Goal: Contribute content: Contribute content

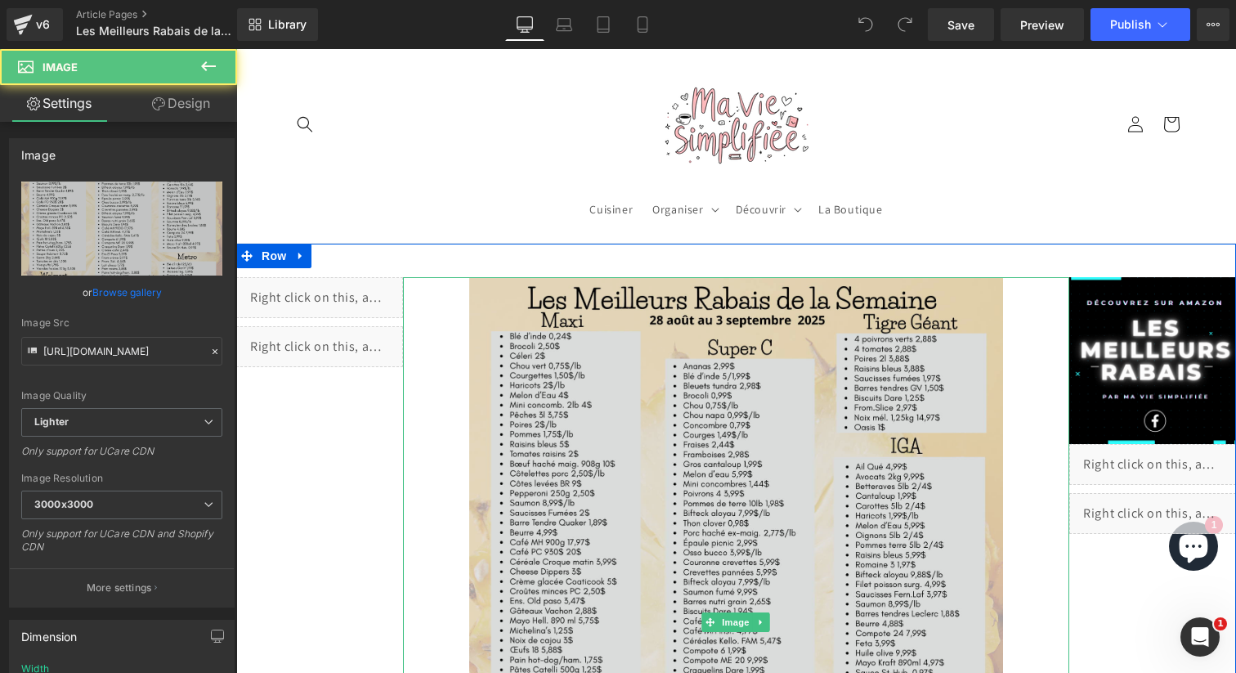
click at [821, 419] on img at bounding box center [735, 622] width 533 height 690
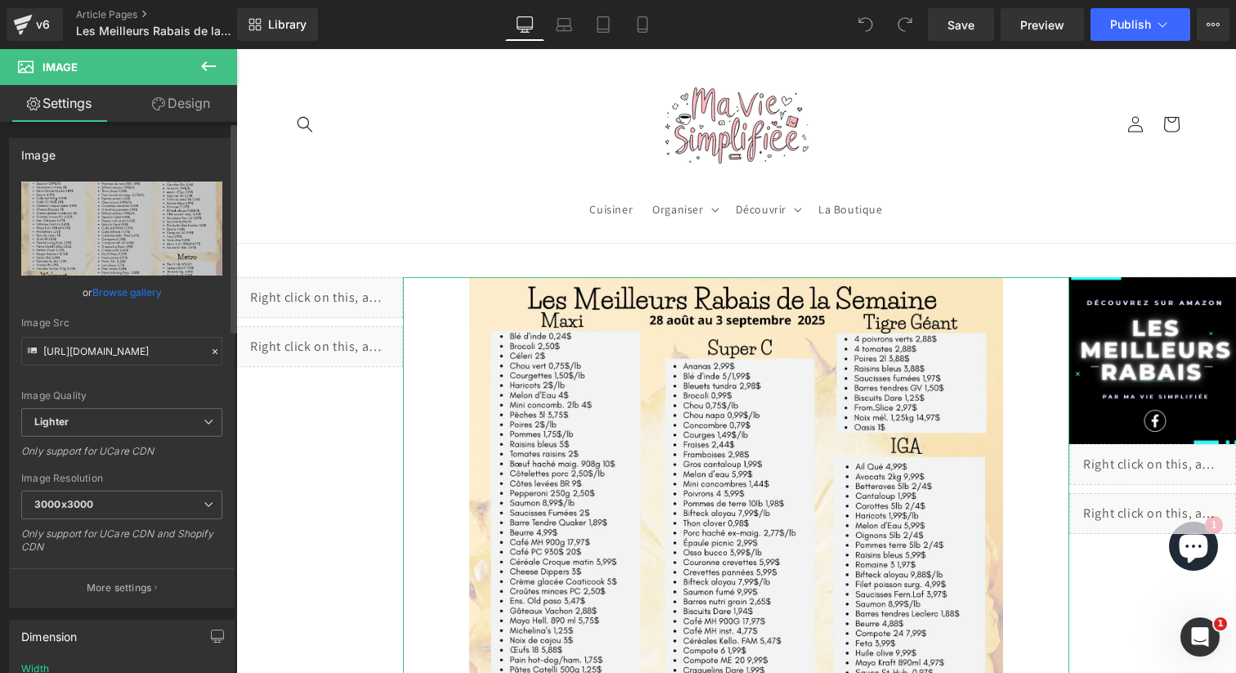
click at [145, 288] on link "Browse gallery" at bounding box center [126, 292] width 69 height 29
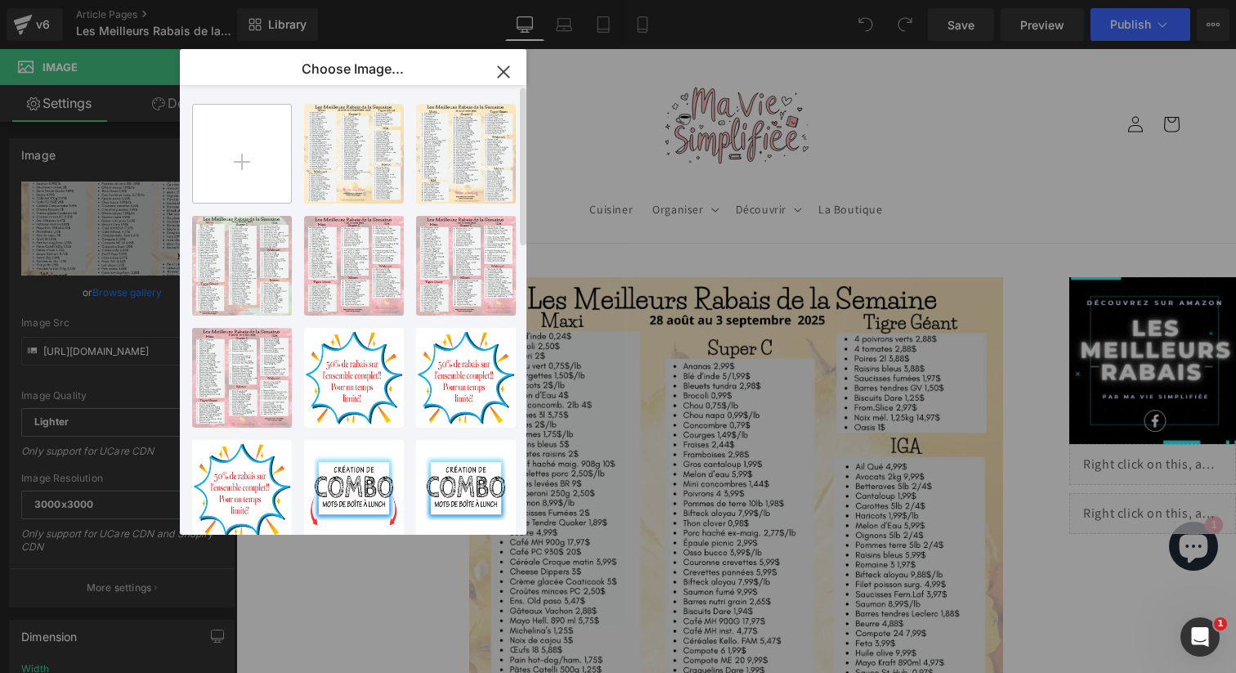
click at [252, 170] on input "file" at bounding box center [242, 154] width 98 height 98
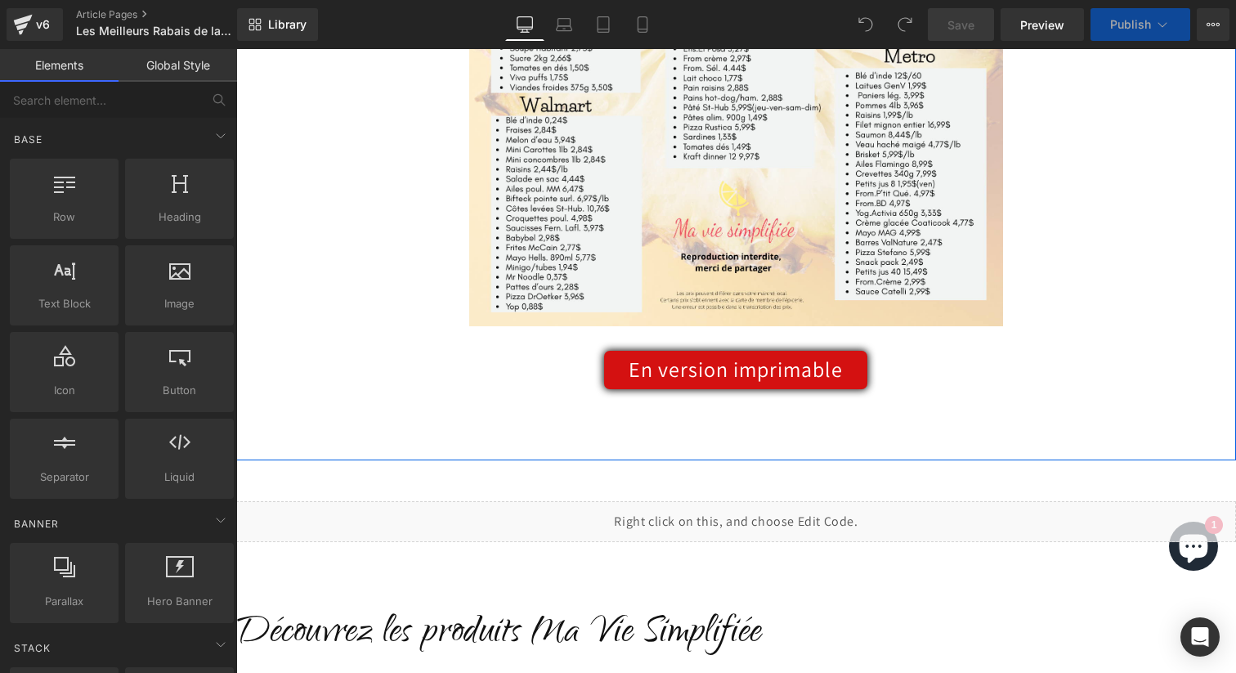
scroll to position [712, 0]
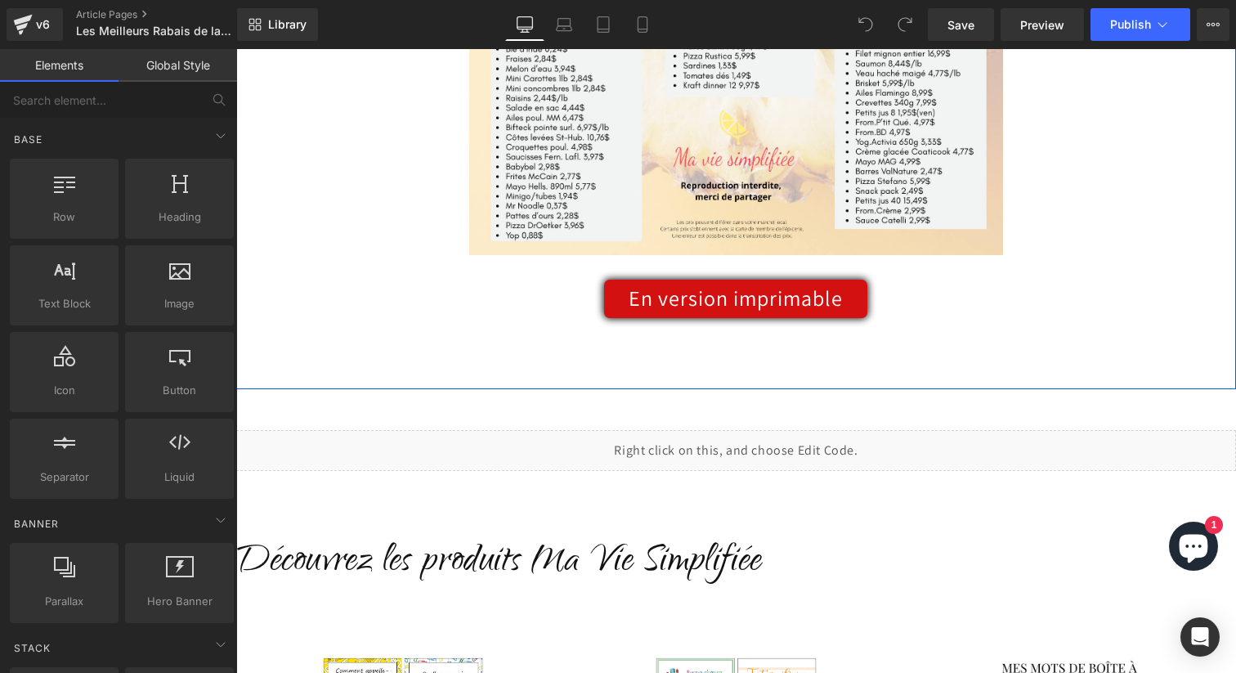
click at [747, 301] on div "En version imprimable Button" at bounding box center [736, 299] width 666 height 38
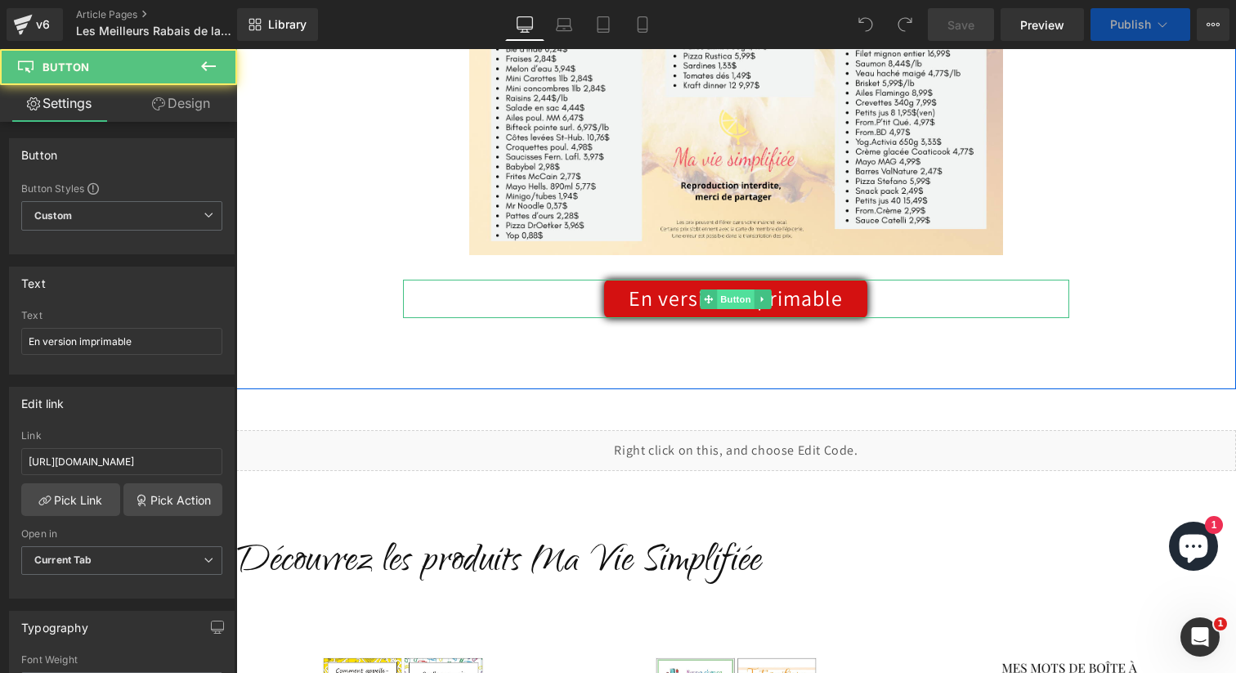
scroll to position [0, 0]
click at [744, 307] on span "Button" at bounding box center [737, 299] width 38 height 20
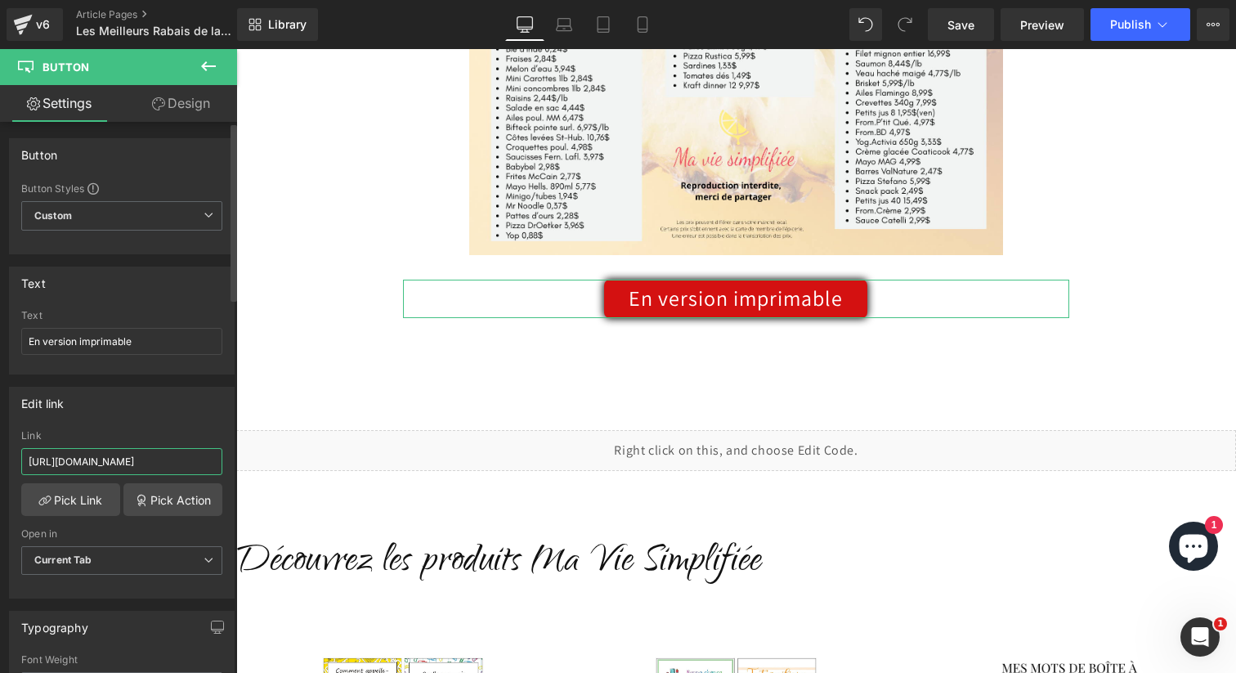
click at [141, 455] on input "https://cdn.shopify.com/s/files/1/0620/0249/5715/files/meilleurs_rabais_3_2a668…" at bounding box center [121, 461] width 201 height 27
type input "https://cdn.shopify.com/s/files/1/0620/0249/5715/files/meilleurs_rabais_1_c7d90…"
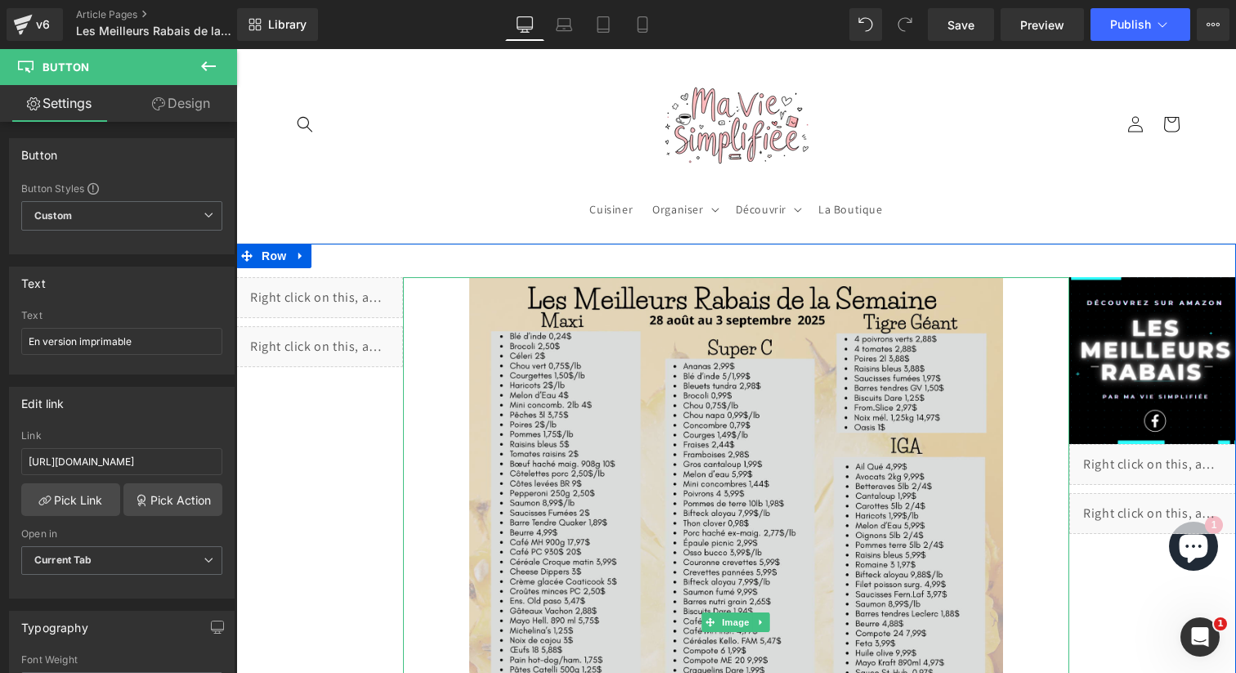
click at [655, 423] on img at bounding box center [735, 622] width 533 height 690
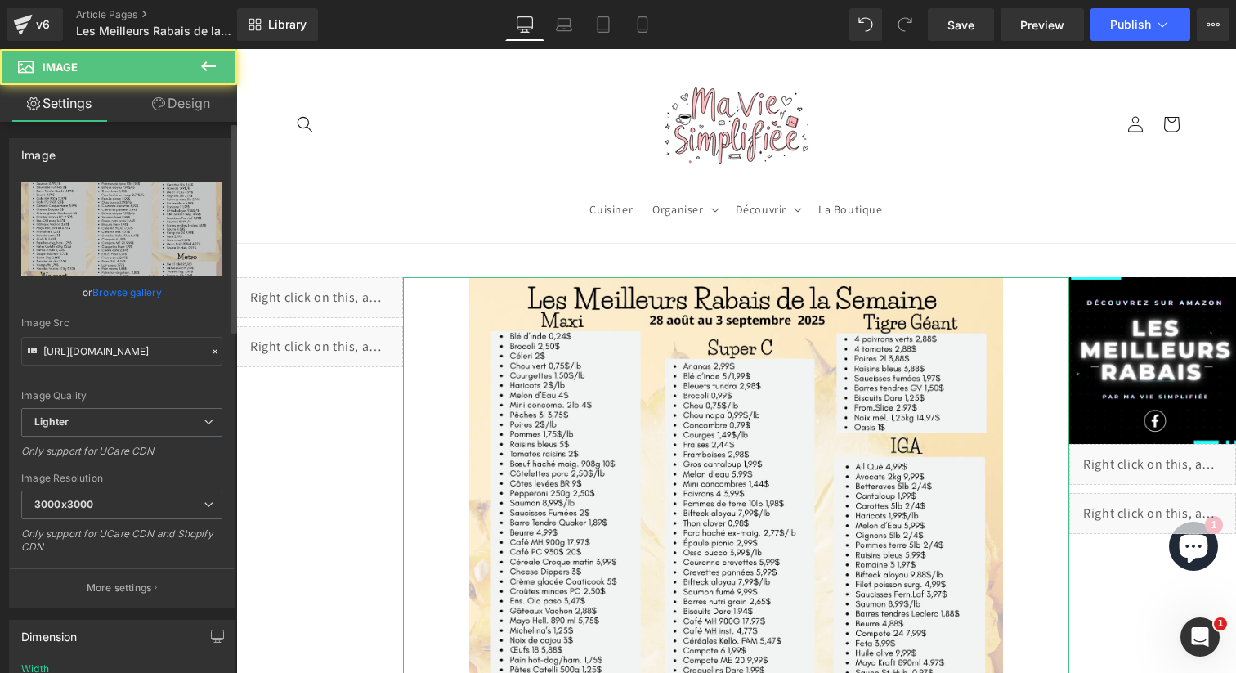
click at [147, 291] on link "Browse gallery" at bounding box center [126, 292] width 69 height 29
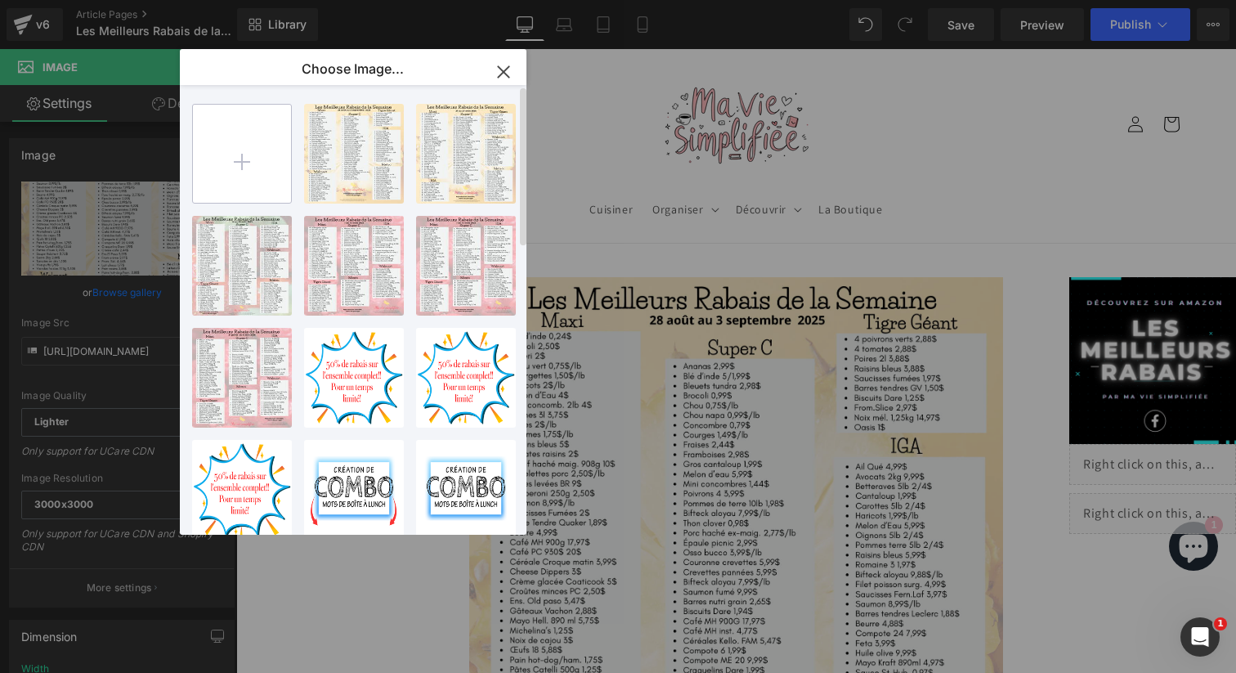
click at [246, 165] on input "file" at bounding box center [242, 154] width 98 height 98
type input "C:\fakepath\meilleurs rabais (1).png"
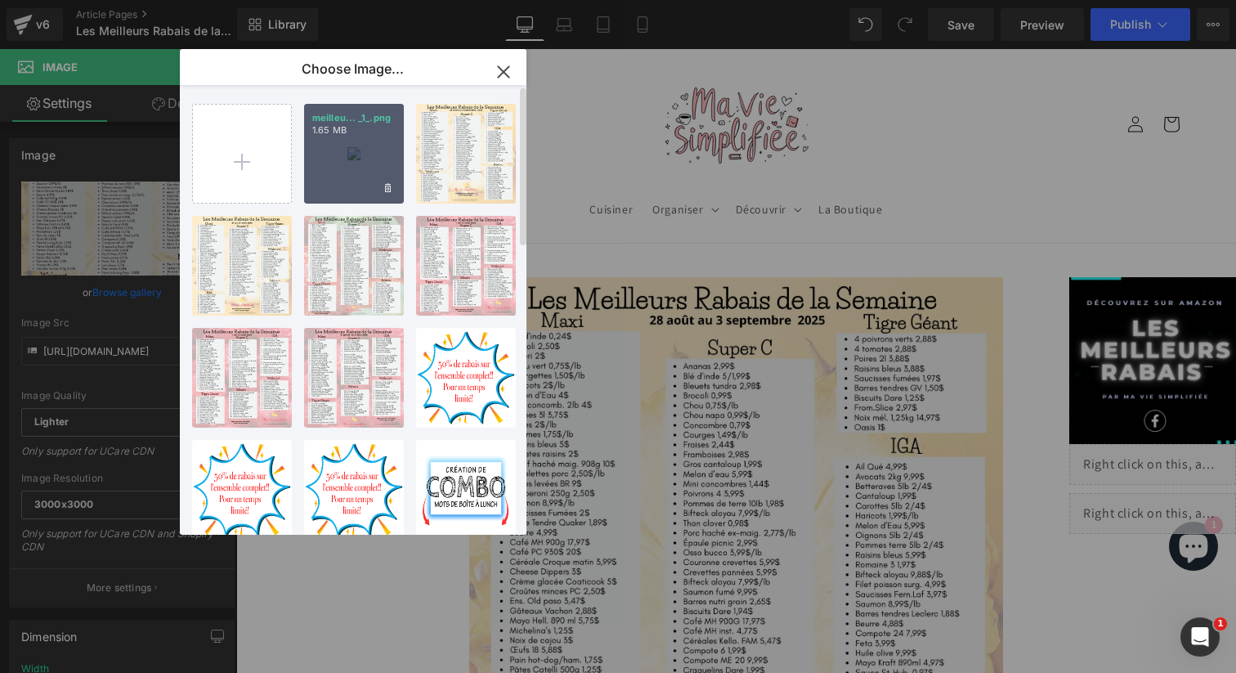
click at [352, 170] on div "meilleu... _1_.png 1.65 MB" at bounding box center [354, 154] width 100 height 100
type input "https://ucarecdn.com/bc831f84-c763-4df4-b01d-5069ec2b1e28/-/format/auto/-/previ…"
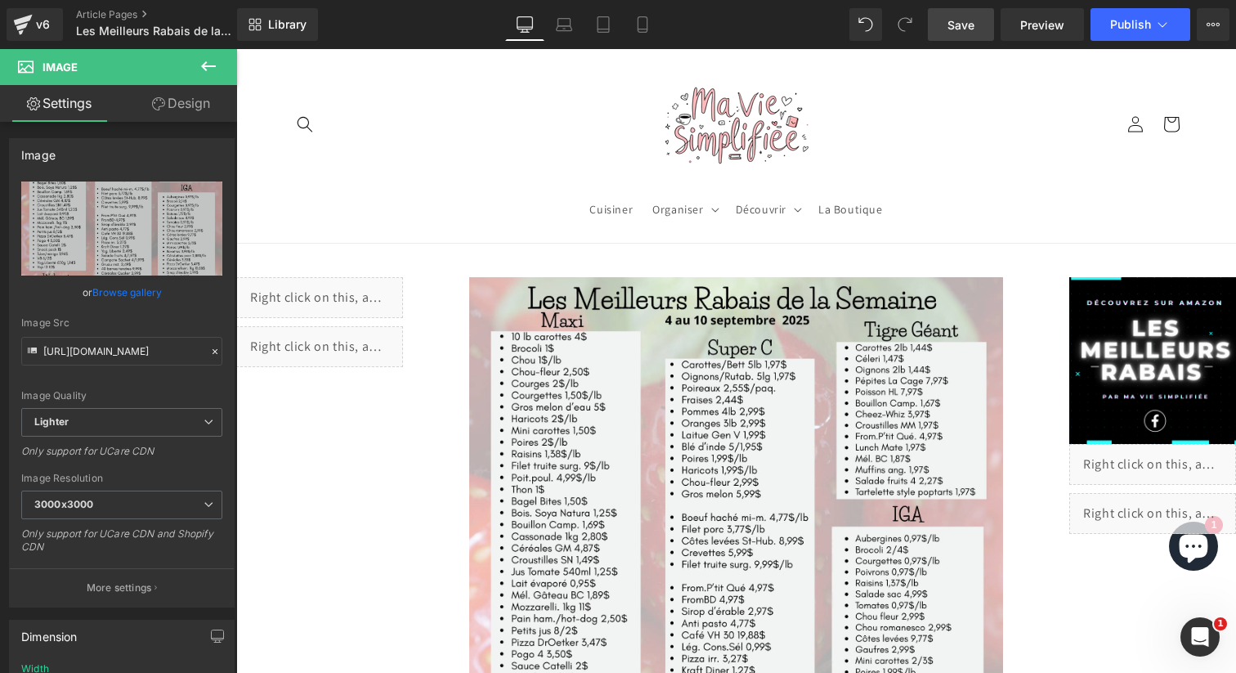
click at [973, 35] on link "Save" at bounding box center [961, 24] width 66 height 33
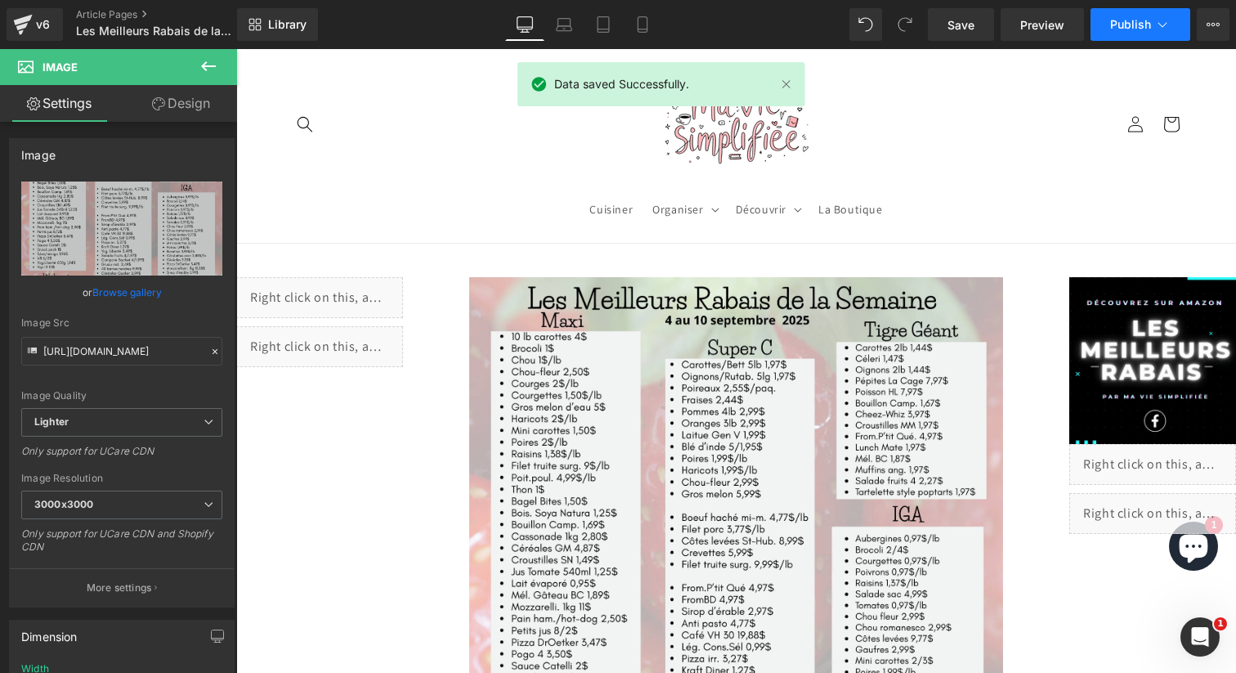
click at [1111, 28] on span "Publish" at bounding box center [1130, 24] width 41 height 13
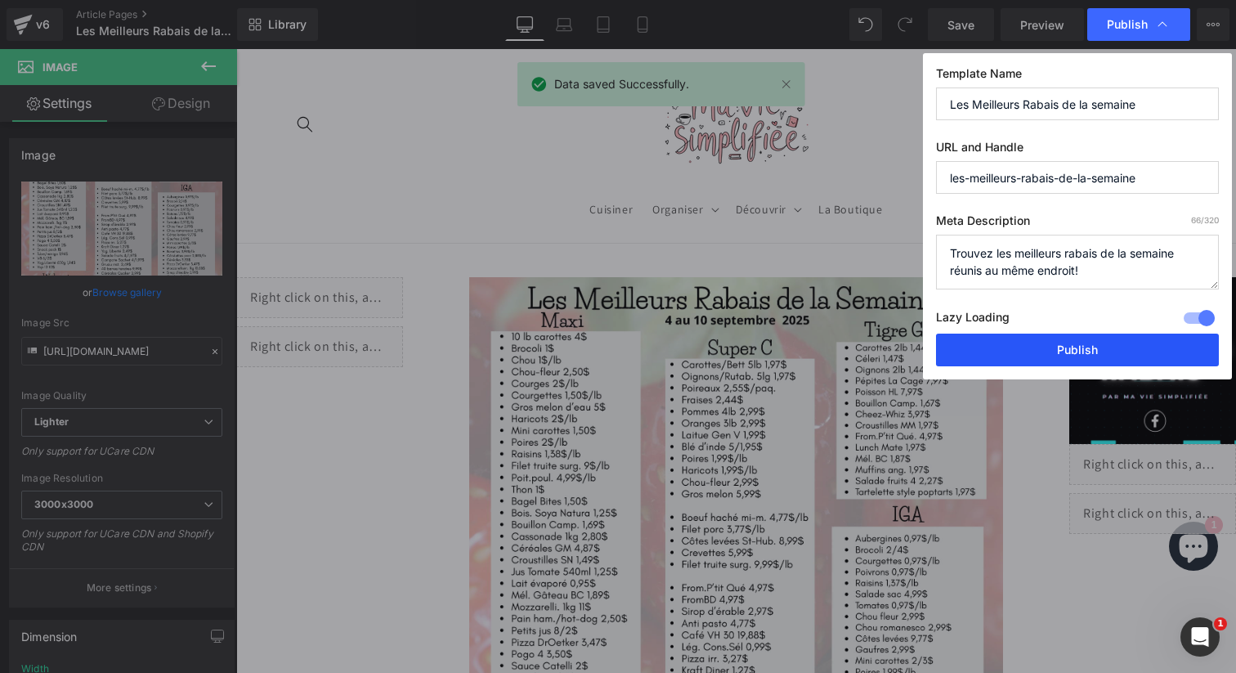
click at [1086, 353] on button "Publish" at bounding box center [1077, 349] width 283 height 33
